Goal: Transaction & Acquisition: Purchase product/service

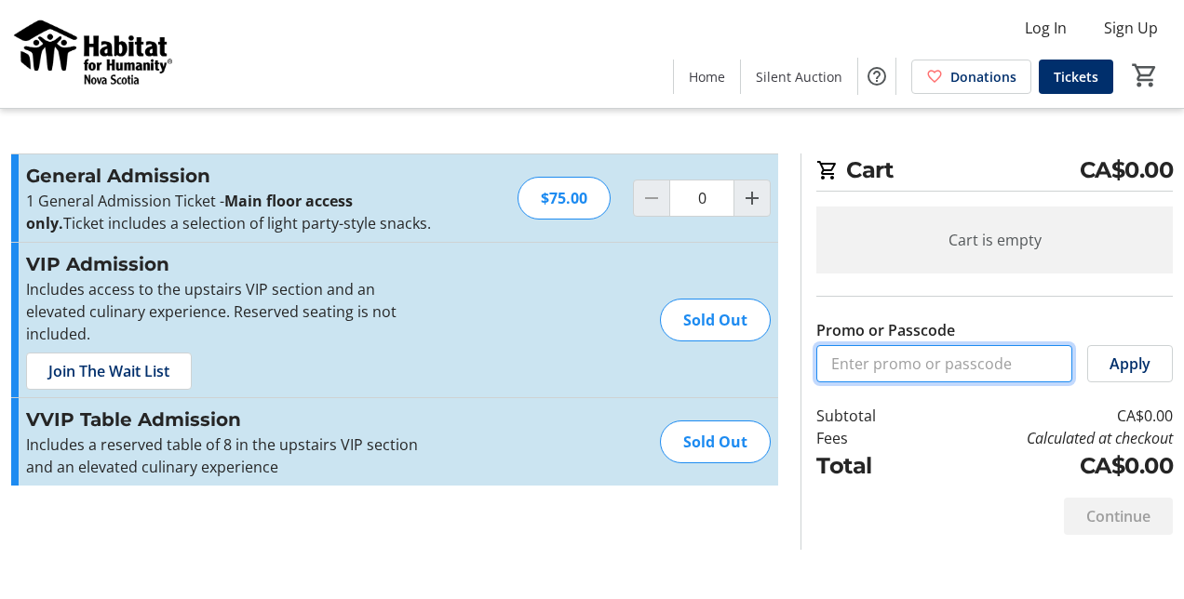
click at [869, 368] on input "Promo or Passcode" at bounding box center [944, 363] width 256 height 37
click at [858, 362] on input "Promo or Passcode" at bounding box center [944, 363] width 256 height 37
paste input "25CITADELHOMES!!"
type input "25CITADELHOMES!!"
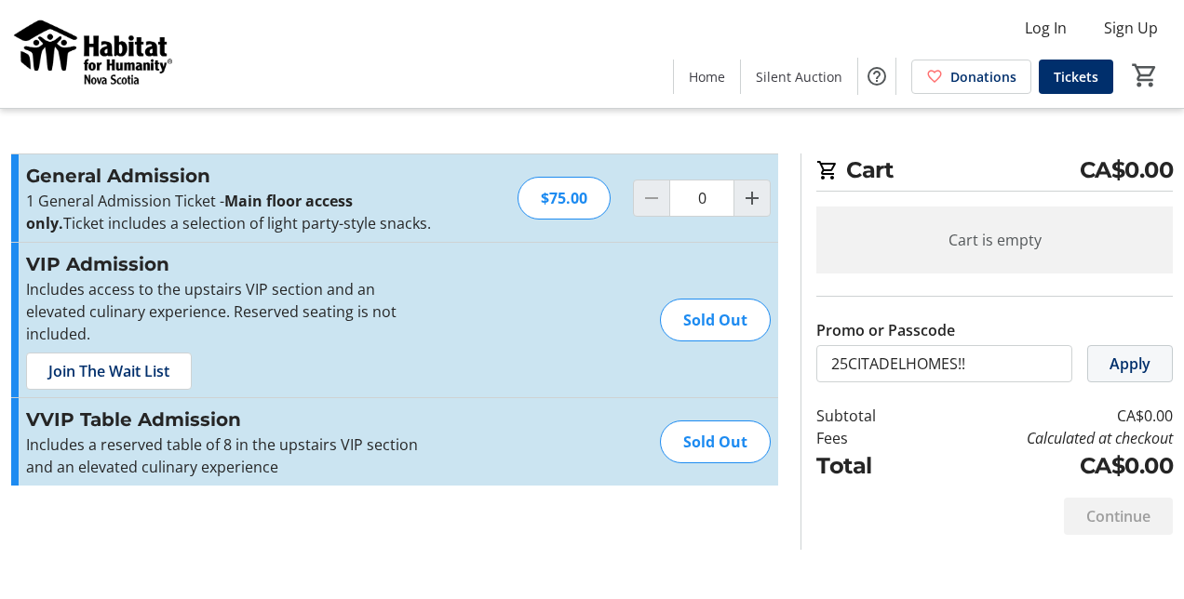
click at [1122, 369] on span "Apply" at bounding box center [1129, 364] width 41 height 22
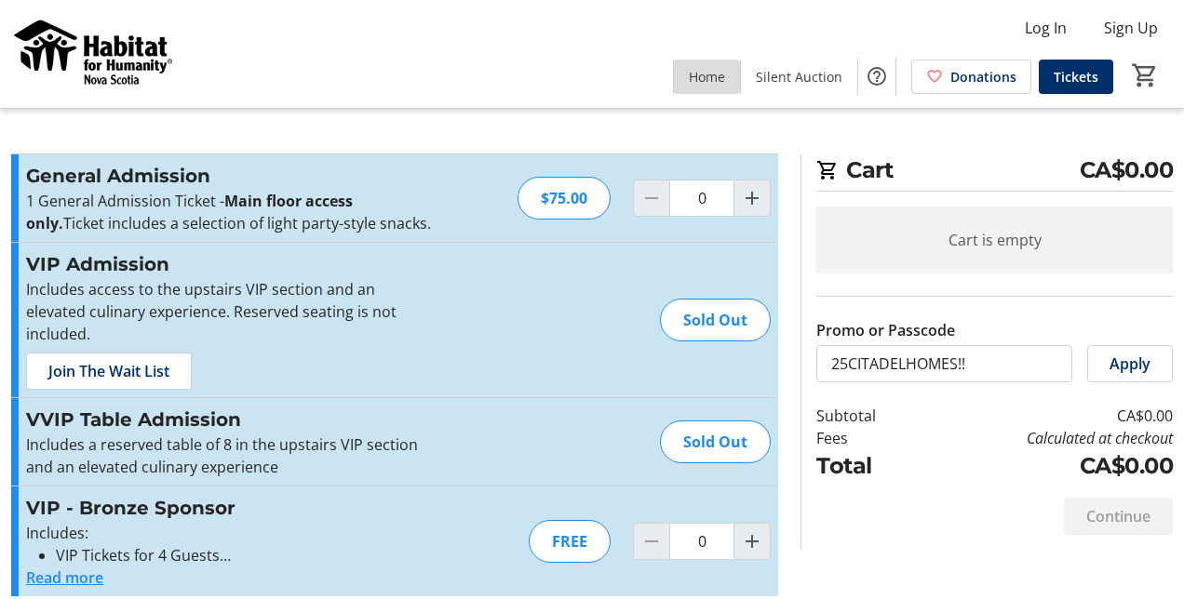
click at [707, 80] on span "Home" at bounding box center [707, 77] width 36 height 20
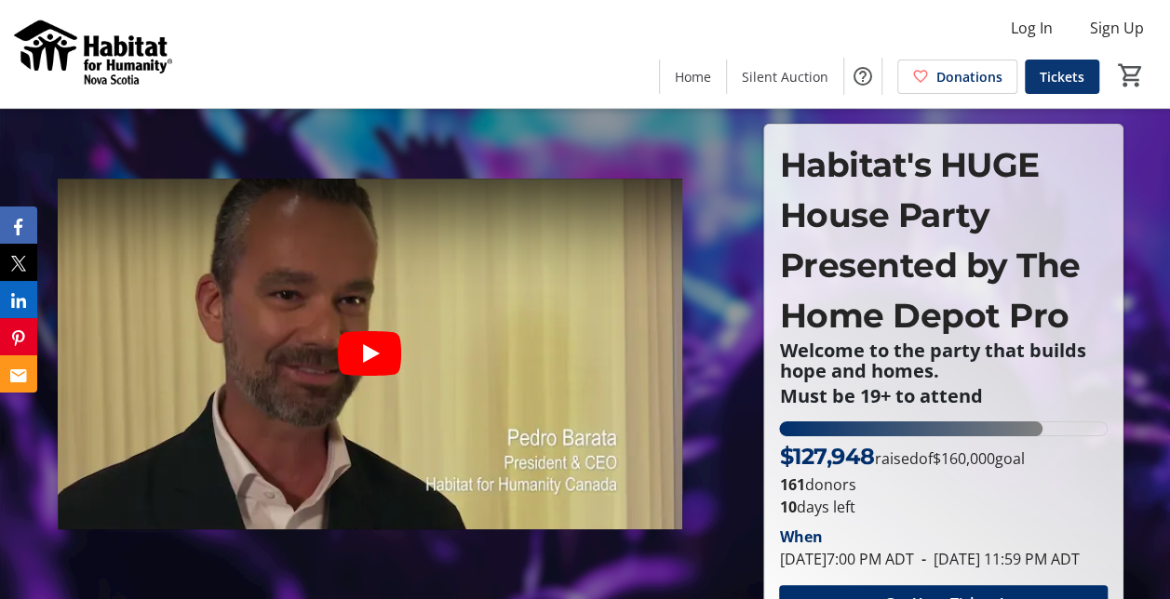
click at [1066, 82] on span "Tickets" at bounding box center [1061, 77] width 45 height 20
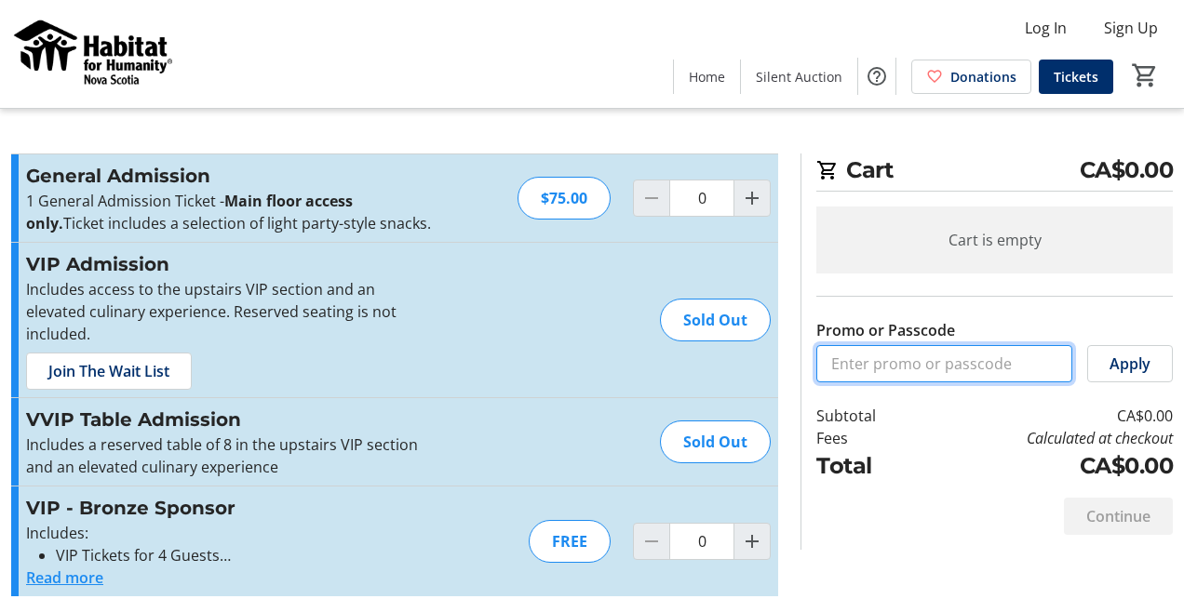
click at [888, 356] on input "Promo or Passcode" at bounding box center [944, 363] width 256 height 37
paste input "25CITADELHOMES!!"
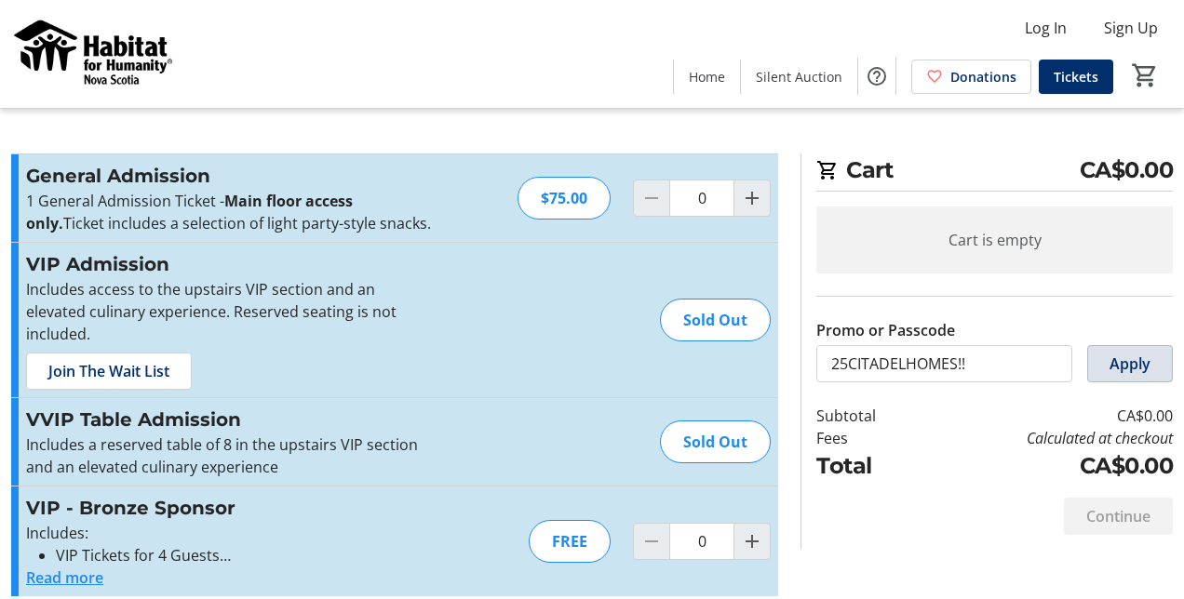
click at [1128, 367] on span "Apply" at bounding box center [1129, 364] width 41 height 22
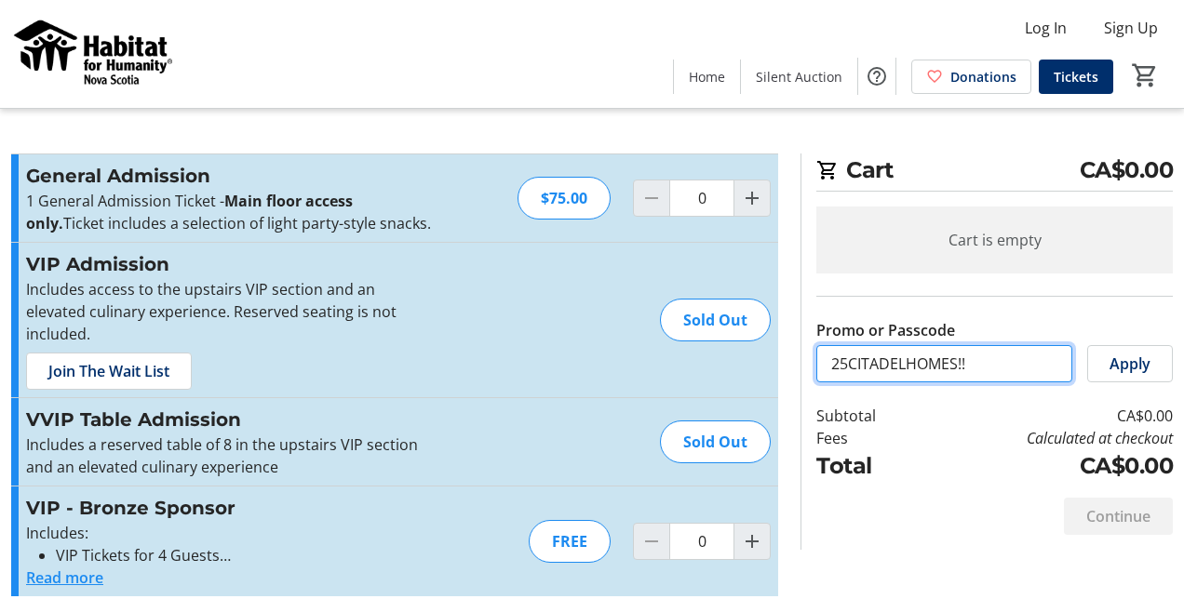
click at [985, 364] on input "25CITADELHOMES!!" at bounding box center [944, 363] width 256 height 37
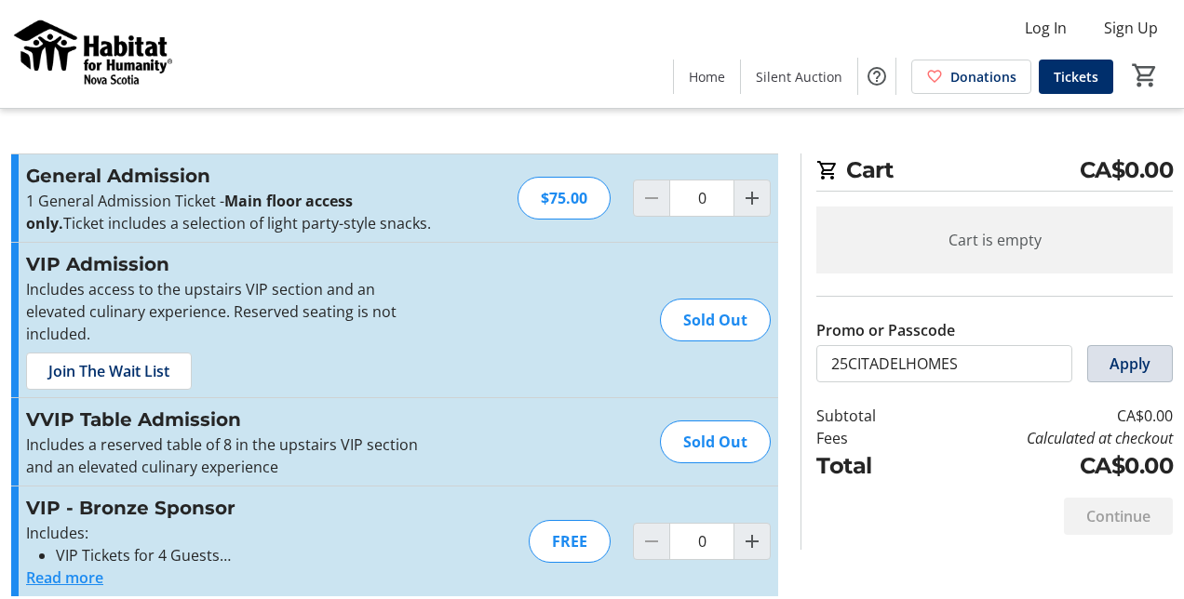
click at [1147, 358] on span "Apply" at bounding box center [1129, 364] width 41 height 22
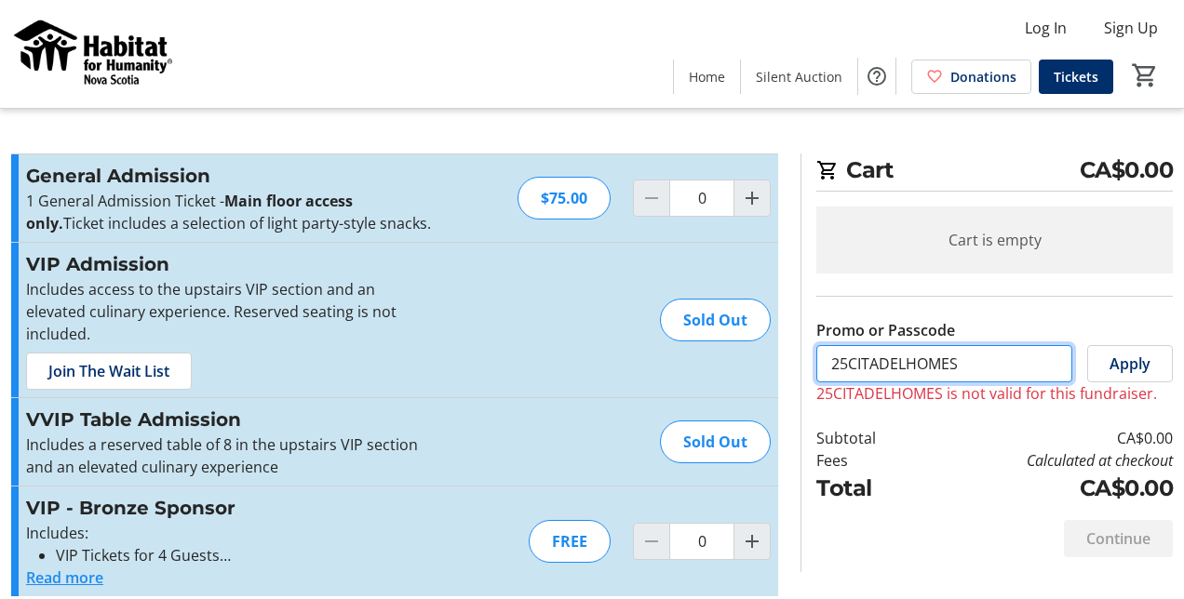
click at [976, 356] on input "25CITADELHOMES" at bounding box center [944, 363] width 256 height 37
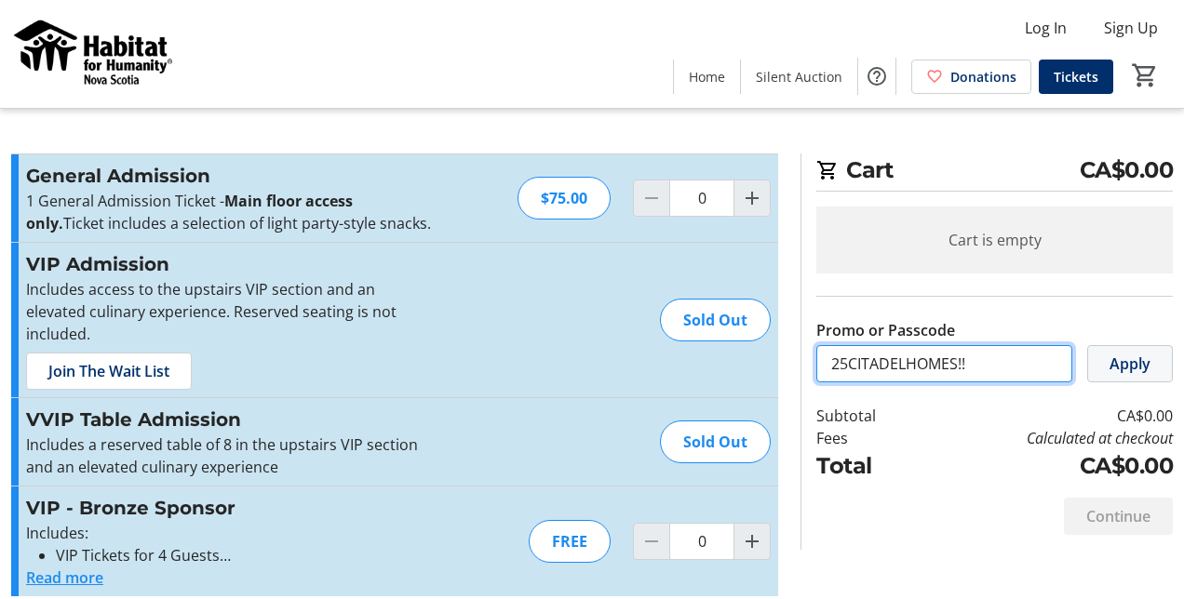
type input "25CITADELHOMES!!"
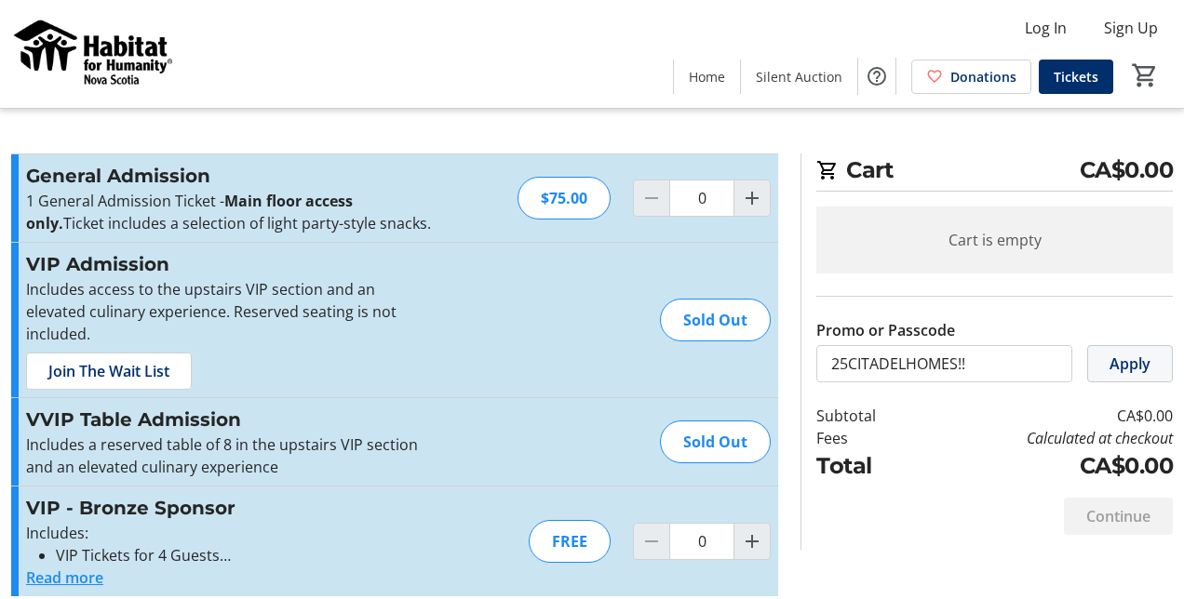
click at [1117, 355] on span "Apply" at bounding box center [1129, 364] width 41 height 22
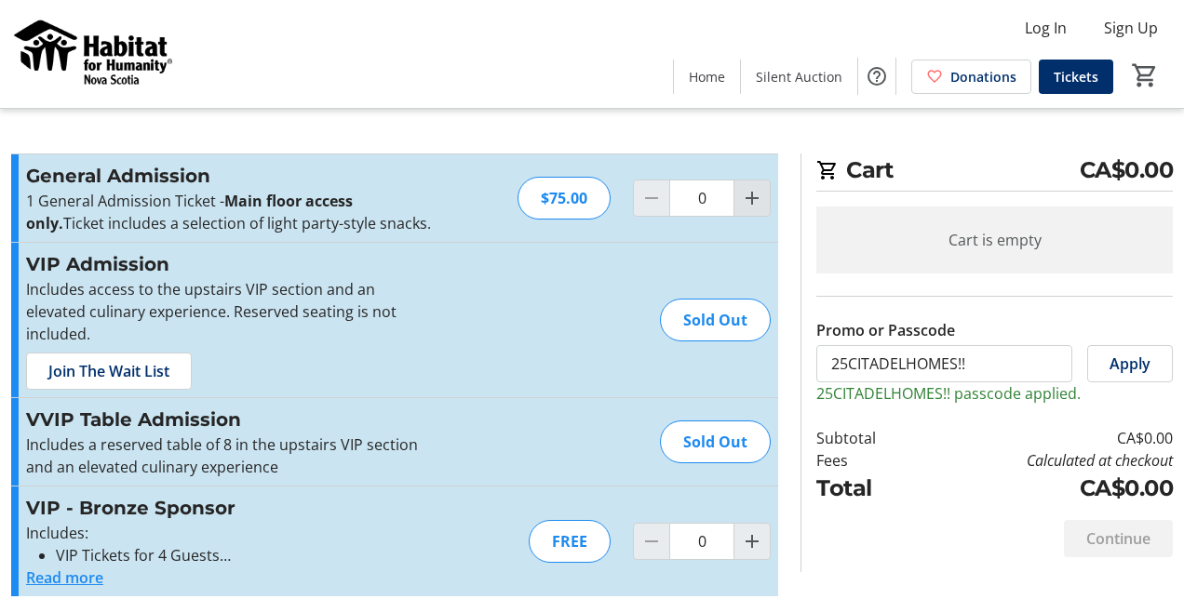
click at [755, 195] on mat-icon "Increment by one" at bounding box center [752, 198] width 22 height 22
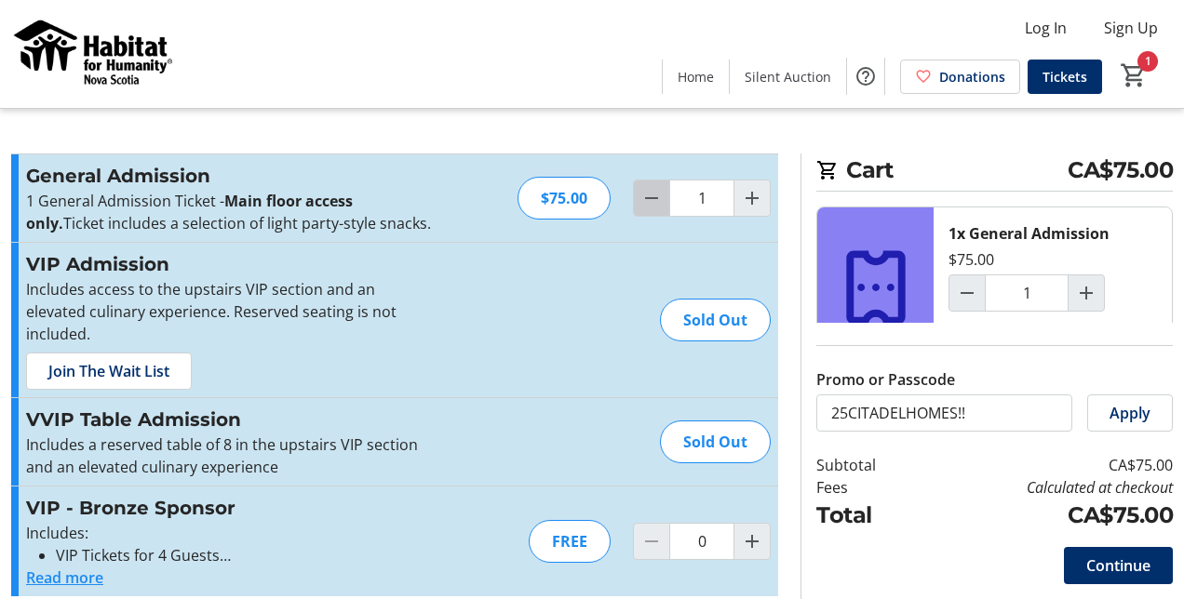
click at [651, 195] on mat-icon "Decrement by one" at bounding box center [651, 198] width 22 height 22
type input "0"
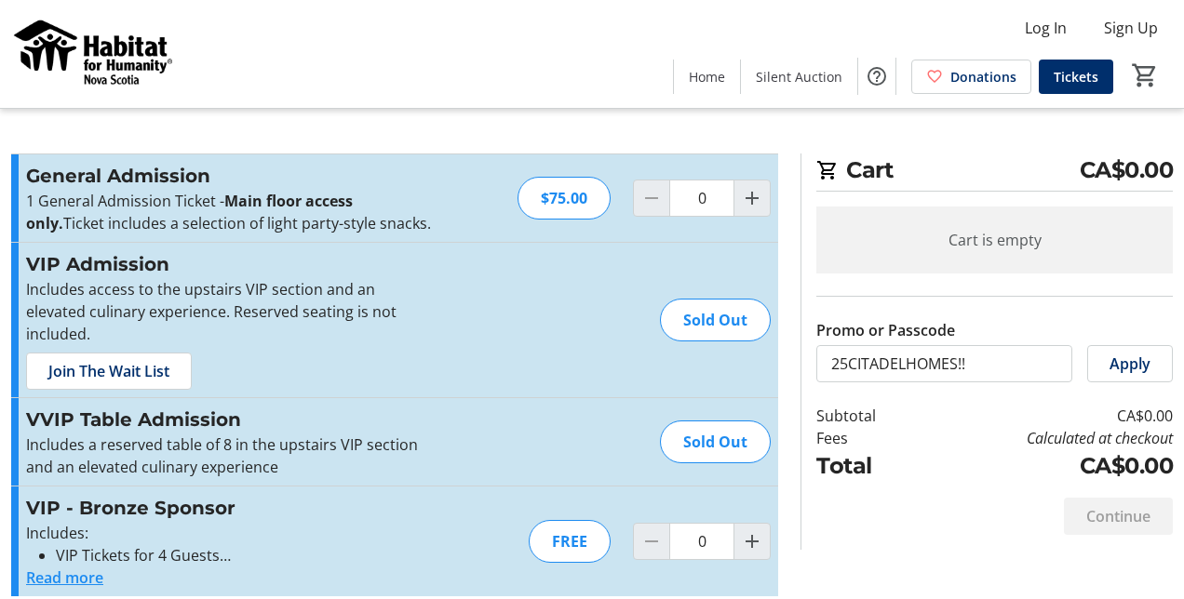
click at [68, 567] on button "Read more" at bounding box center [64, 578] width 77 height 22
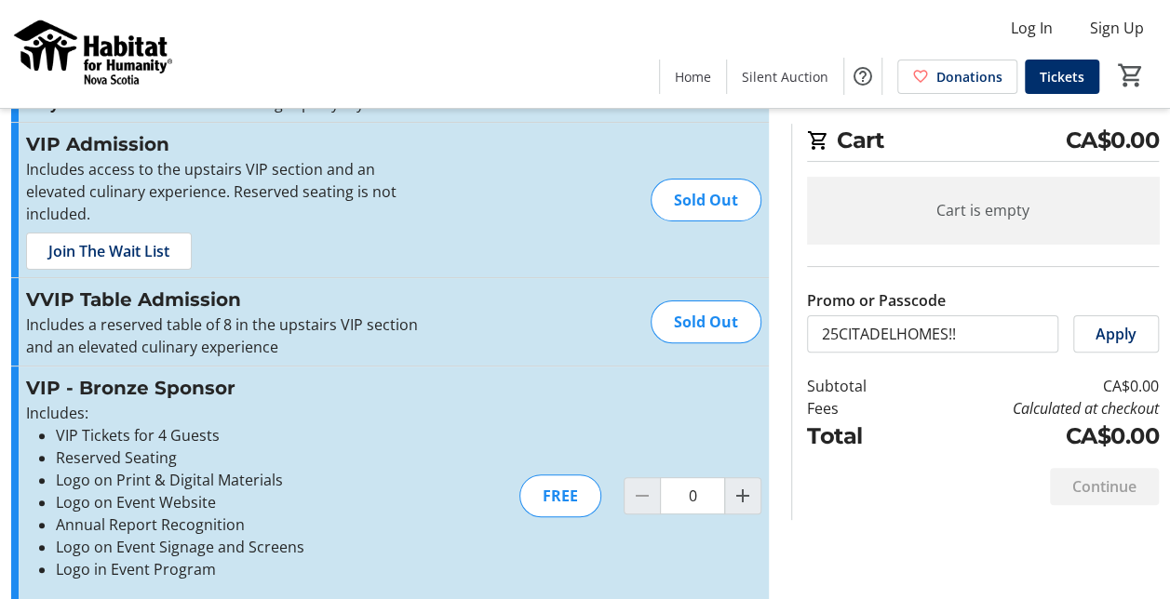
scroll to position [144, 0]
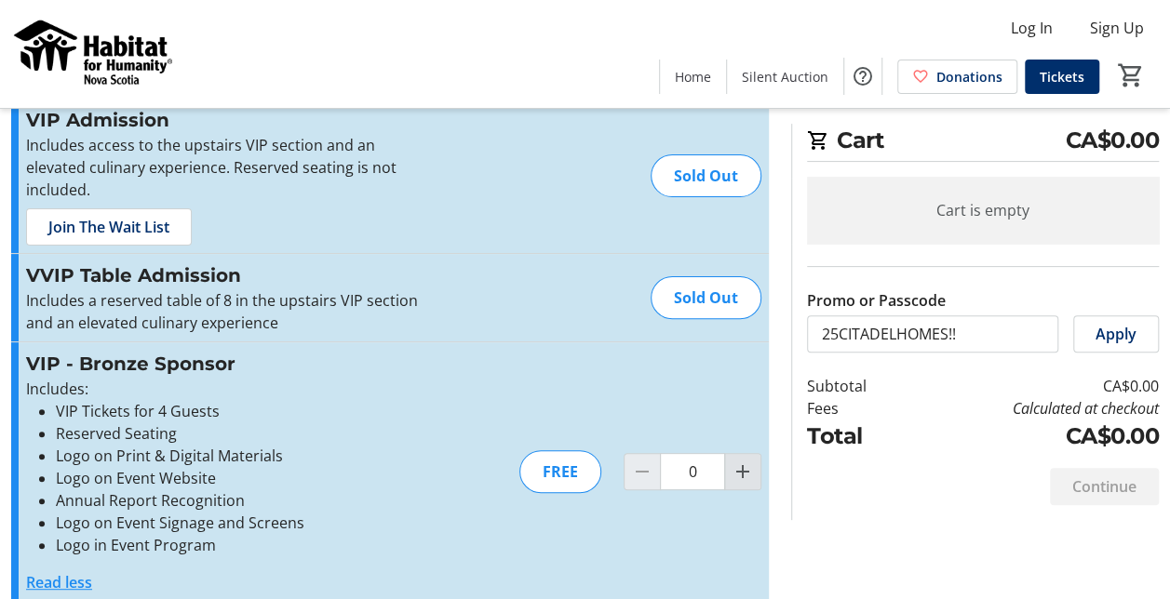
click at [733, 461] on mat-icon "Increment by one" at bounding box center [742, 472] width 22 height 22
type input "1"
click at [735, 453] on div at bounding box center [742, 471] width 37 height 37
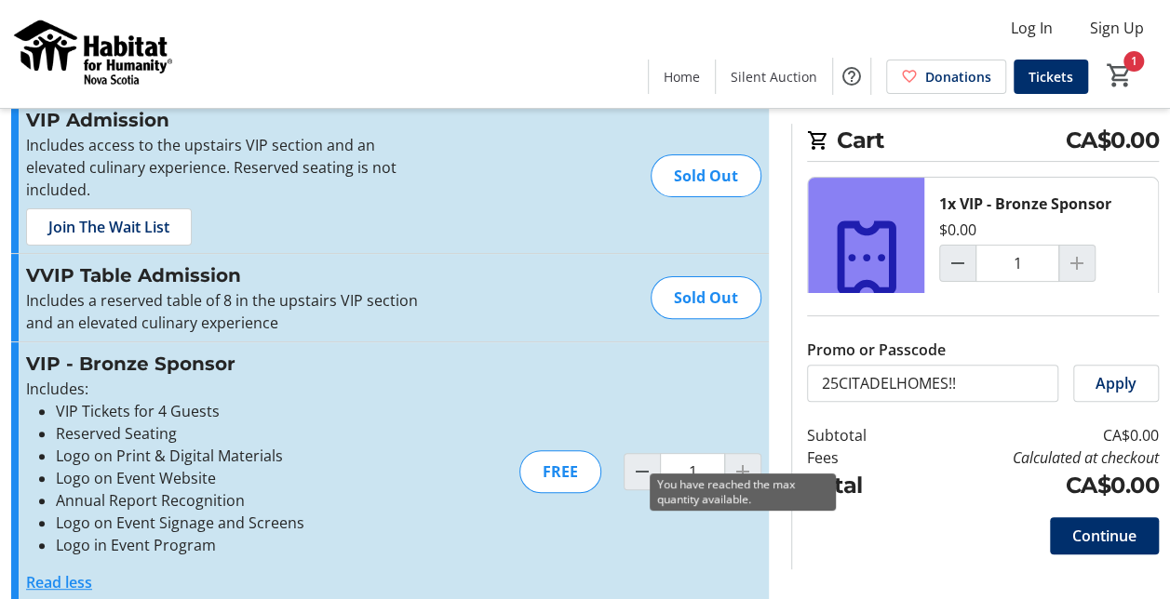
click at [737, 453] on div at bounding box center [742, 471] width 37 height 37
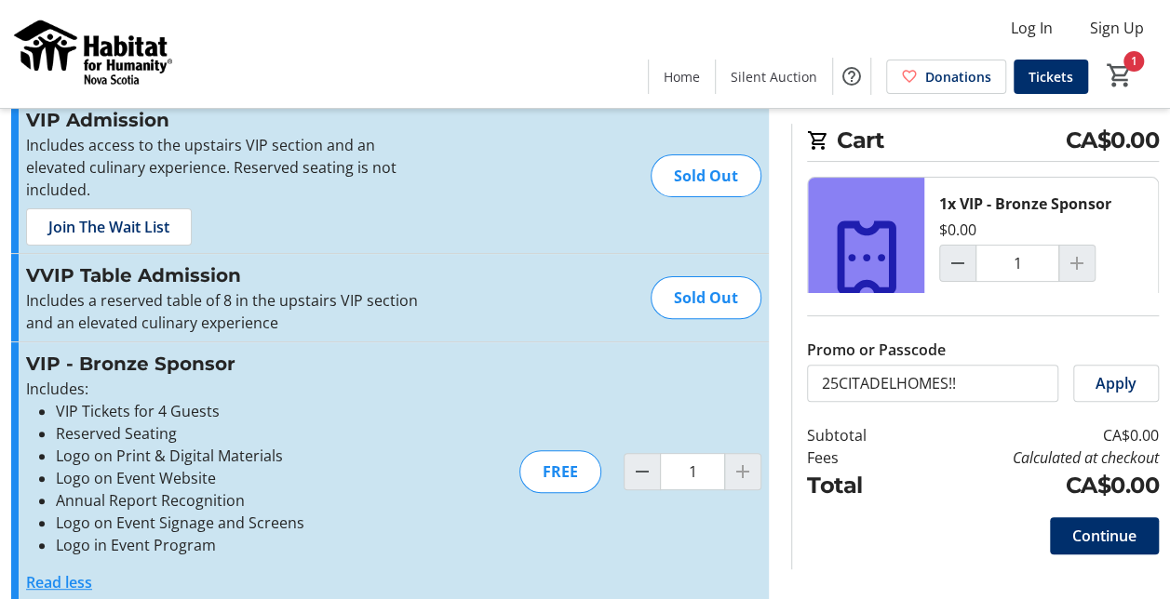
scroll to position [0, 0]
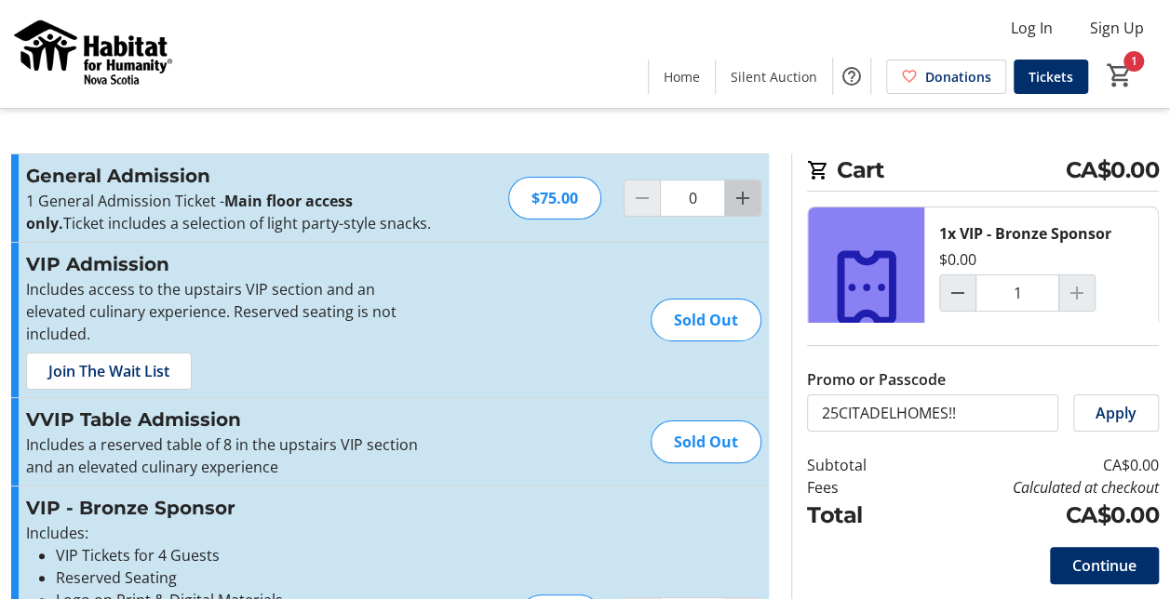
click at [744, 195] on mat-icon "Increment by one" at bounding box center [742, 198] width 22 height 22
type input "1"
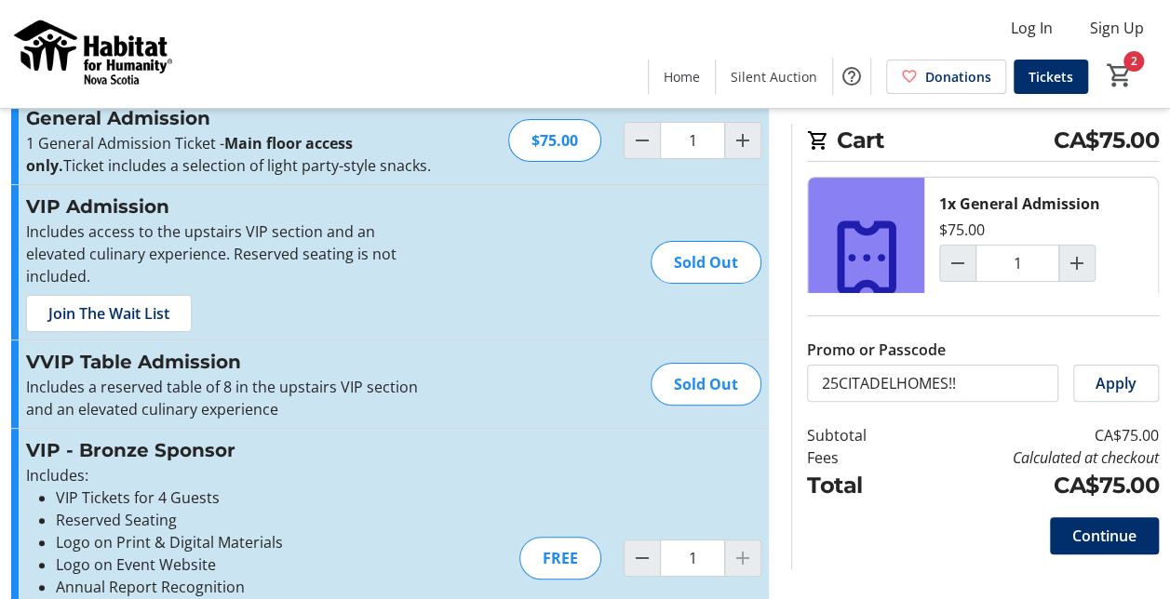
scroll to position [144, 0]
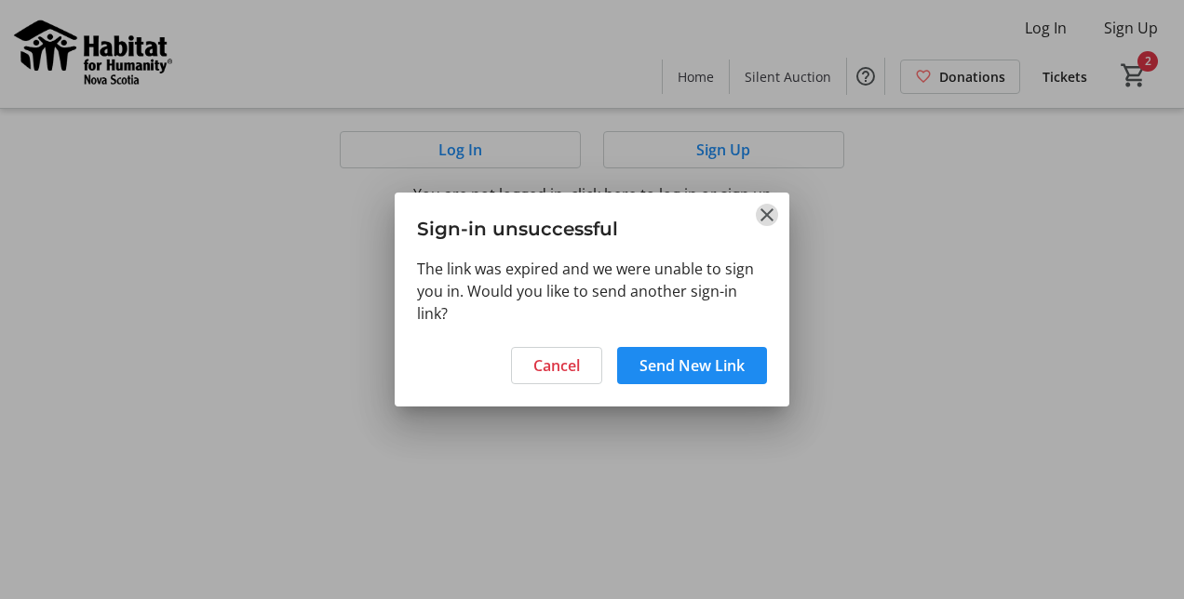
click at [768, 216] on mat-icon "Close" at bounding box center [767, 215] width 22 height 22
